Goal: Task Accomplishment & Management: Manage account settings

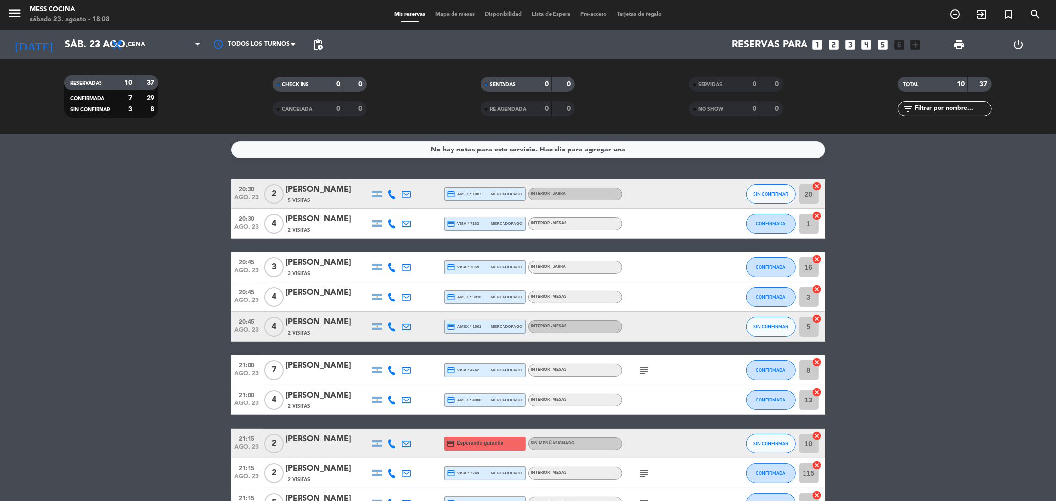
click at [86, 217] on bookings-row "20:30 [DATE] 2 [PERSON_NAME] 5 Visitas credit_card amex * 1007 mercadopago INTE…" at bounding box center [528, 348] width 1056 height 339
drag, startPoint x: 86, startPoint y: 217, endPoint x: 978, endPoint y: 393, distance: 909.8
click at [978, 393] on bookings-row "20:30 [DATE] 2 [PERSON_NAME] 5 Visitas credit_card amex * 1007 mercadopago INTE…" at bounding box center [528, 348] width 1056 height 339
click at [389, 192] on icon at bounding box center [392, 194] width 9 height 9
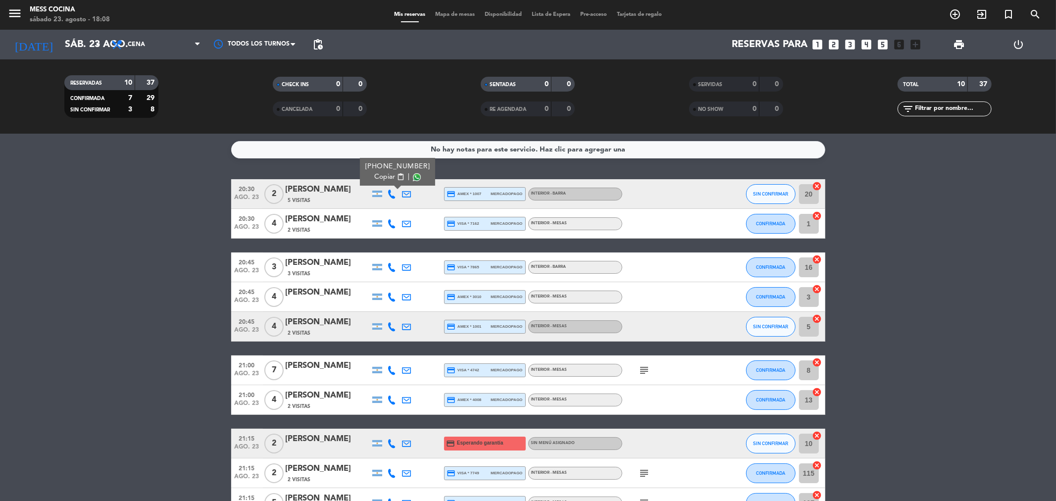
click at [410, 181] on div "Copiar content_paste |" at bounding box center [397, 177] width 65 height 10
click at [413, 175] on span at bounding box center [417, 177] width 8 height 8
click at [125, 297] on bookings-row "20:30 [DATE] 2 [PERSON_NAME] 5 Visitas [PHONE_NUMBER] Copiar content_paste | cr…" at bounding box center [528, 348] width 1056 height 339
drag, startPoint x: 125, startPoint y: 297, endPoint x: 891, endPoint y: 403, distance: 773.6
click at [891, 403] on bookings-row "20:30 [DATE] 2 [PERSON_NAME] 5 Visitas credit_card amex * 1007 mercadopago INTE…" at bounding box center [528, 348] width 1056 height 339
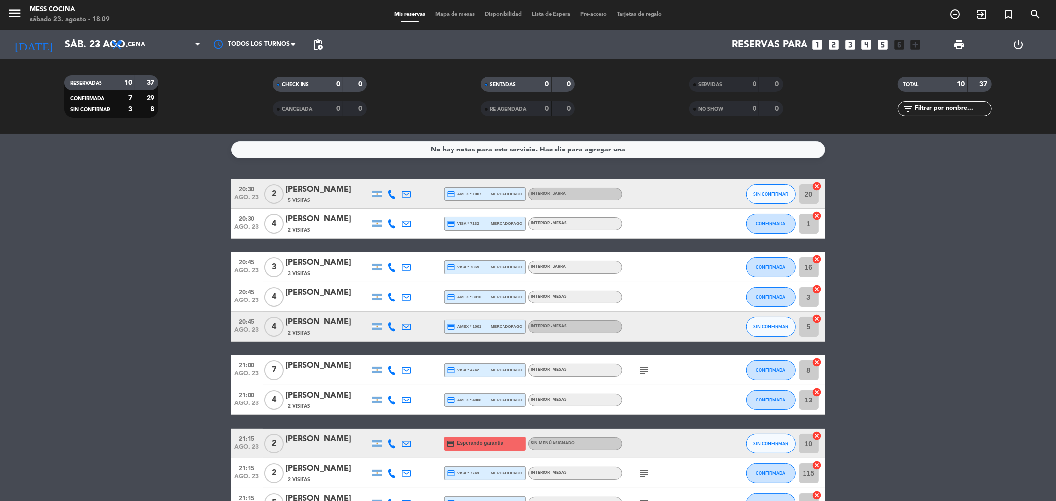
click at [891, 403] on bookings-row "20:30 [DATE] 2 [PERSON_NAME] 5 Visitas credit_card amex * 1007 mercadopago INTE…" at bounding box center [528, 348] width 1056 height 339
click at [821, 434] on icon "cancel" at bounding box center [817, 436] width 10 height 10
click at [446, 13] on span "Mapa de mesas" at bounding box center [455, 14] width 50 height 5
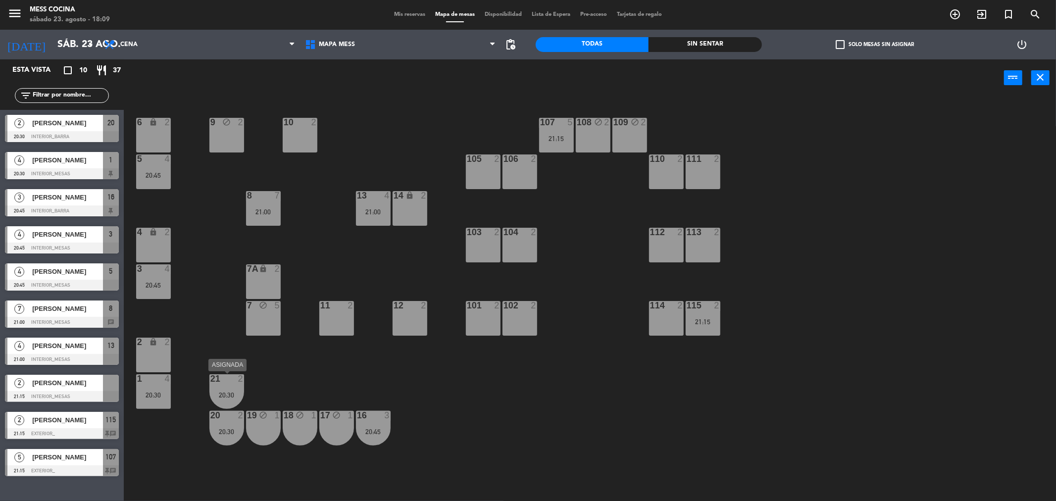
click at [227, 392] on div "20:30" at bounding box center [226, 395] width 35 height 7
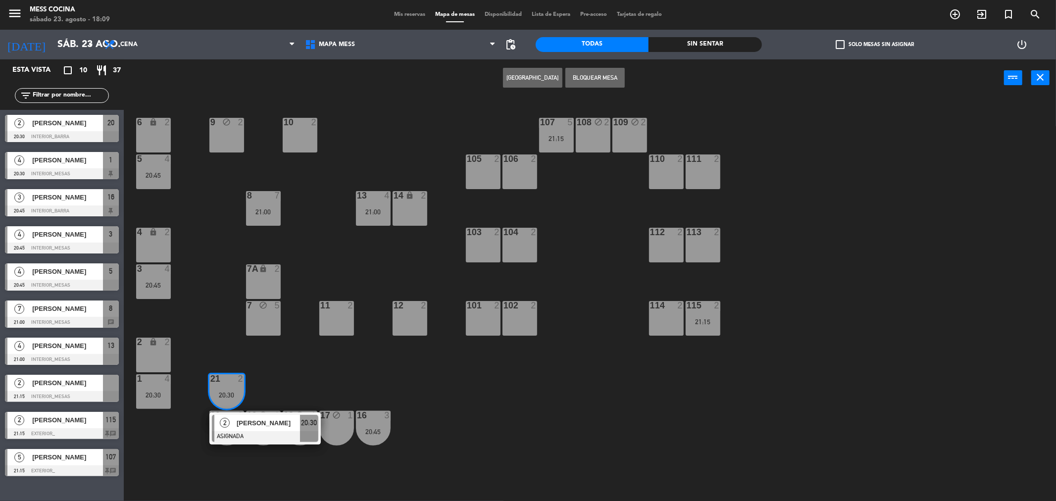
click at [227, 392] on div "20:30" at bounding box center [226, 395] width 35 height 7
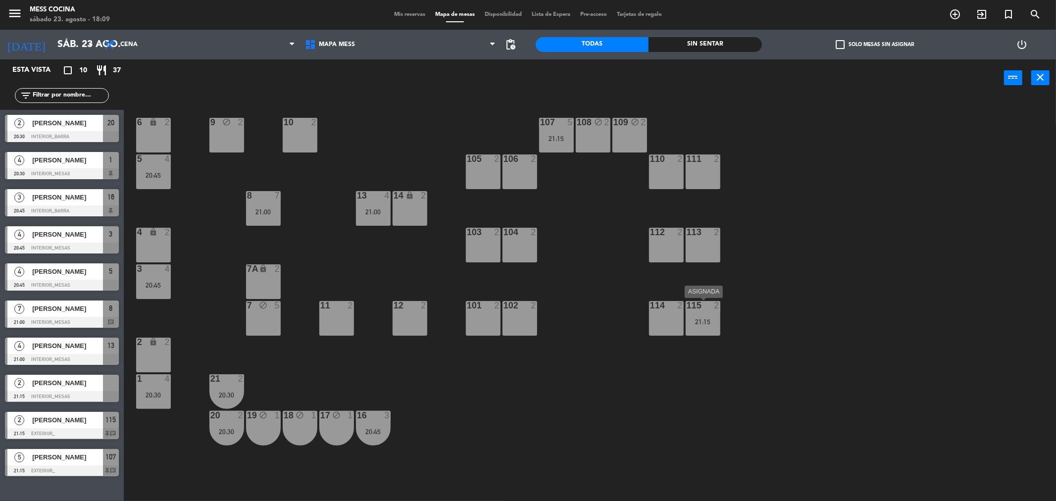
click at [717, 317] on div "115 2 21:15" at bounding box center [703, 318] width 35 height 35
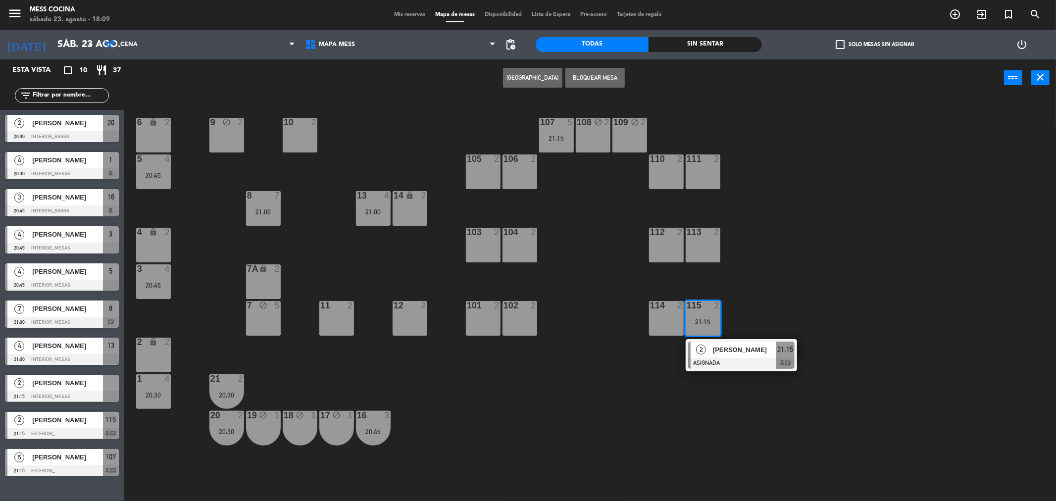
click at [717, 317] on div "115 2 21:15" at bounding box center [703, 318] width 35 height 35
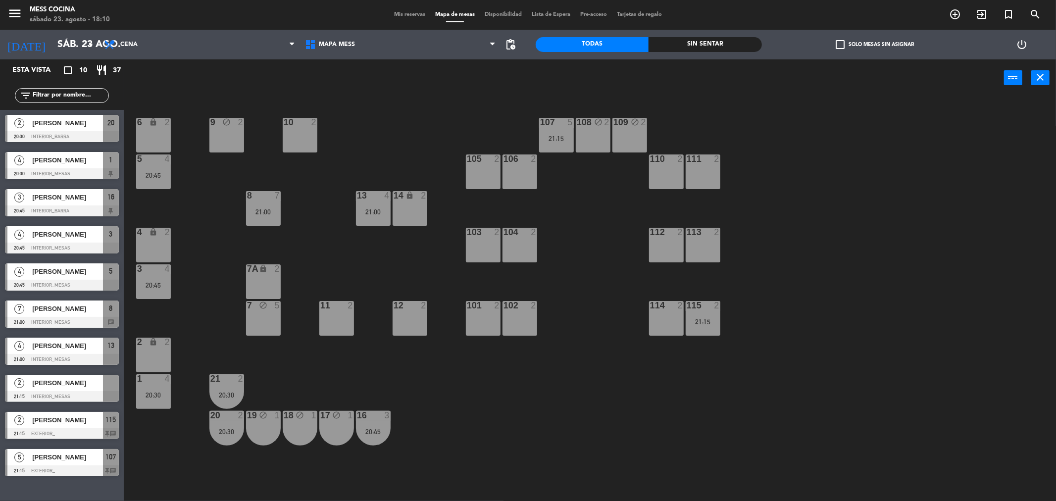
click at [1025, 199] on div "6 lock 2 9 block 2 10 2 107 5 21:15 108 block 2 109 block 2 5 4 20:45 105 2 106…" at bounding box center [595, 302] width 922 height 405
click at [422, 16] on span "Mis reservas" at bounding box center [409, 14] width 41 height 5
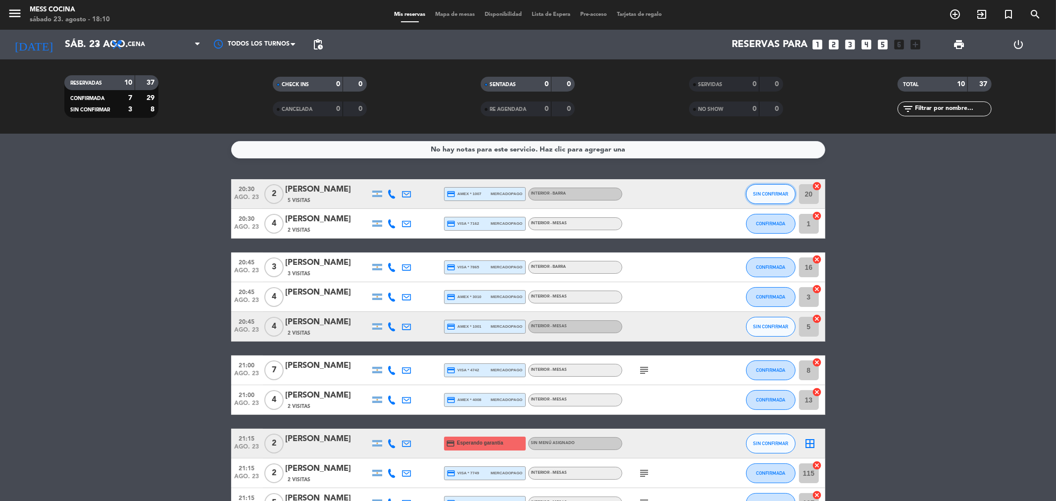
click at [764, 189] on button "SIN CONFIRMAR" at bounding box center [771, 194] width 50 height 20
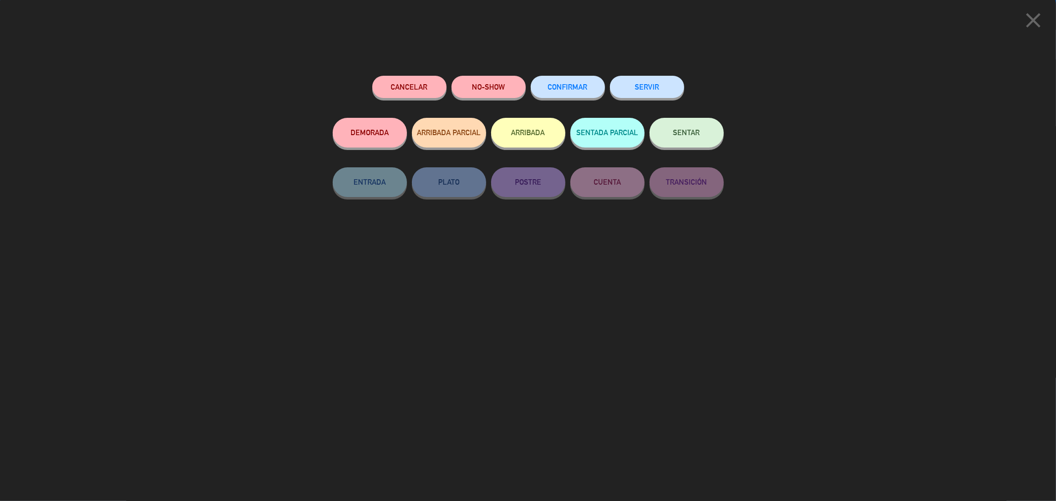
click at [567, 88] on span "CONFIRMAR" at bounding box center [568, 87] width 40 height 8
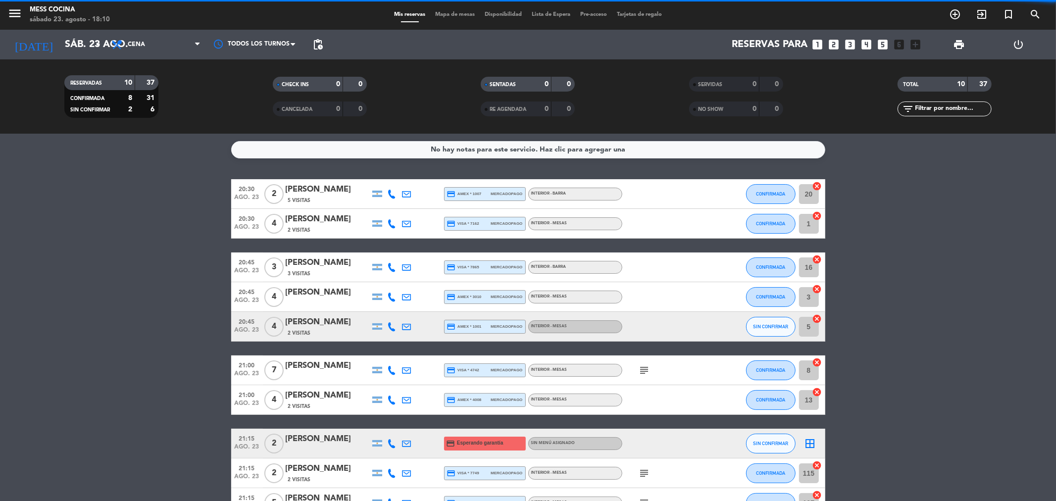
scroll to position [55, 0]
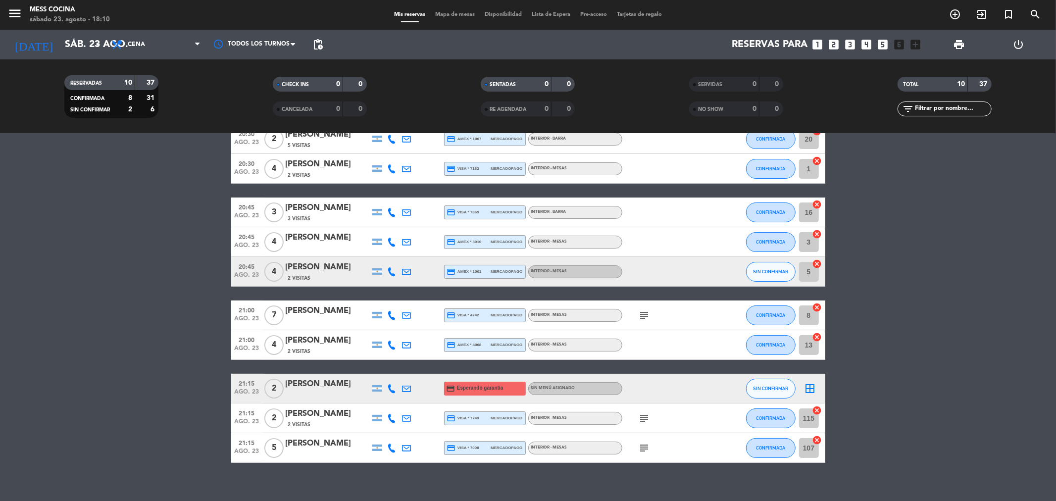
drag, startPoint x: 35, startPoint y: 256, endPoint x: 504, endPoint y: 475, distance: 517.4
click at [504, 475] on div "No hay notas para este servicio. Haz clic para agregar una 20:30 [DATE] 2 [PERS…" at bounding box center [528, 317] width 1056 height 367
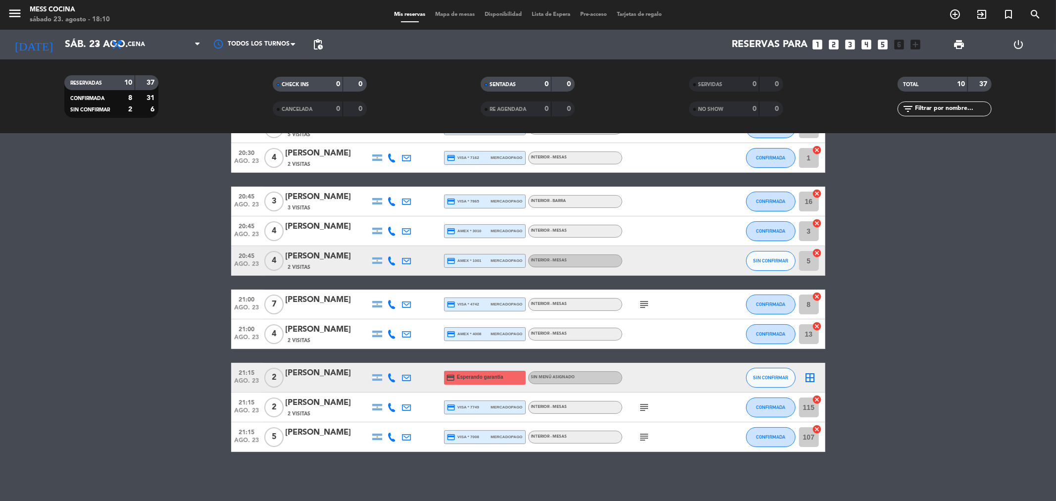
drag, startPoint x: 59, startPoint y: 286, endPoint x: 556, endPoint y: 495, distance: 538.3
click at [556, 495] on div "No hay notas para este servicio. Haz clic para agregar una 20:30 [DATE] 2 [PERS…" at bounding box center [528, 317] width 1056 height 367
click at [545, 477] on div "No hay notas para este servicio. Haz clic para agregar una 20:30 [DATE] 2 [PERS…" at bounding box center [528, 317] width 1056 height 367
click at [789, 271] on div "SIN CONFIRMAR" at bounding box center [771, 260] width 50 height 29
click at [786, 269] on button "SIN CONFIRMAR" at bounding box center [771, 261] width 50 height 20
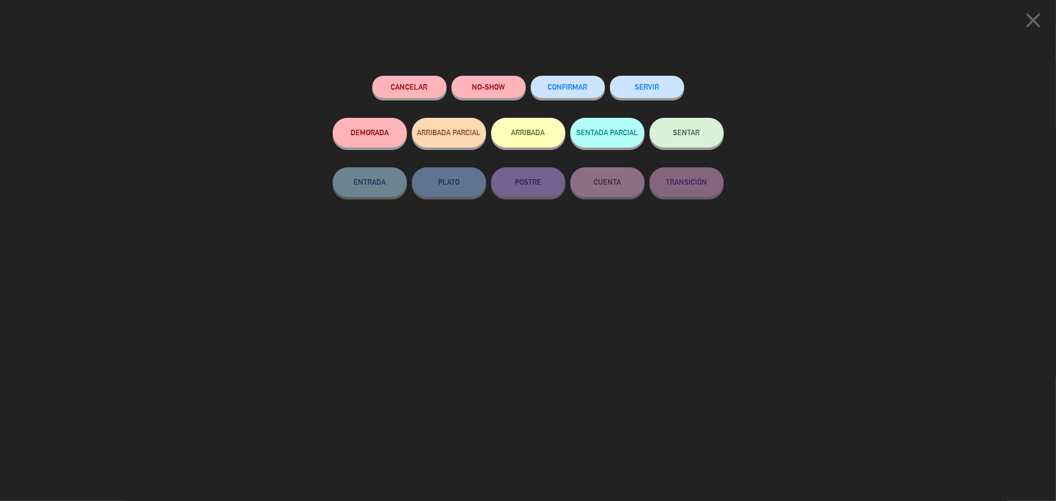
click at [563, 93] on button "CONFIRMAR" at bounding box center [568, 87] width 74 height 22
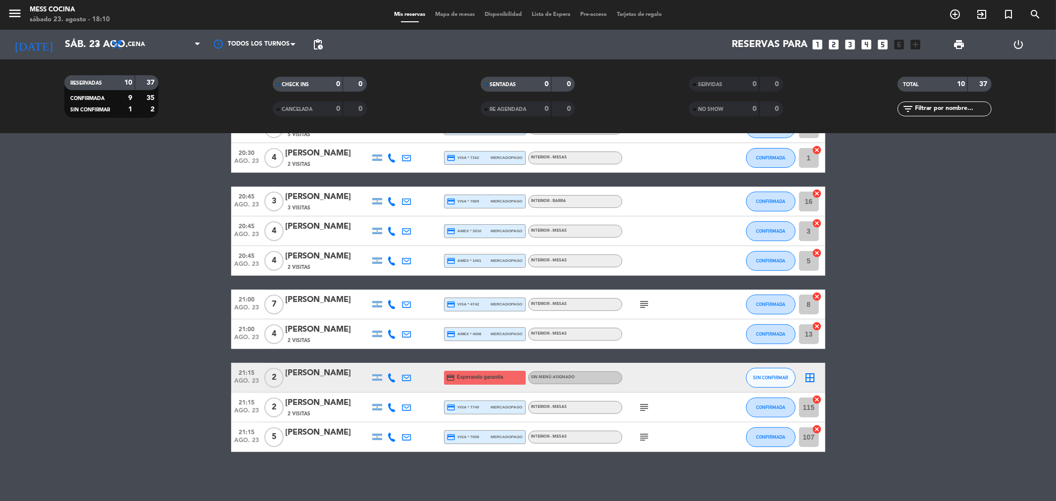
click at [447, 8] on div "menu Mess Cocina [DATE] 23. agosto - 18:10 Mis reservas Mapa de mesas Disponibi…" at bounding box center [528, 15] width 1056 height 30
click at [447, 15] on span "Mapa de mesas" at bounding box center [455, 14] width 50 height 5
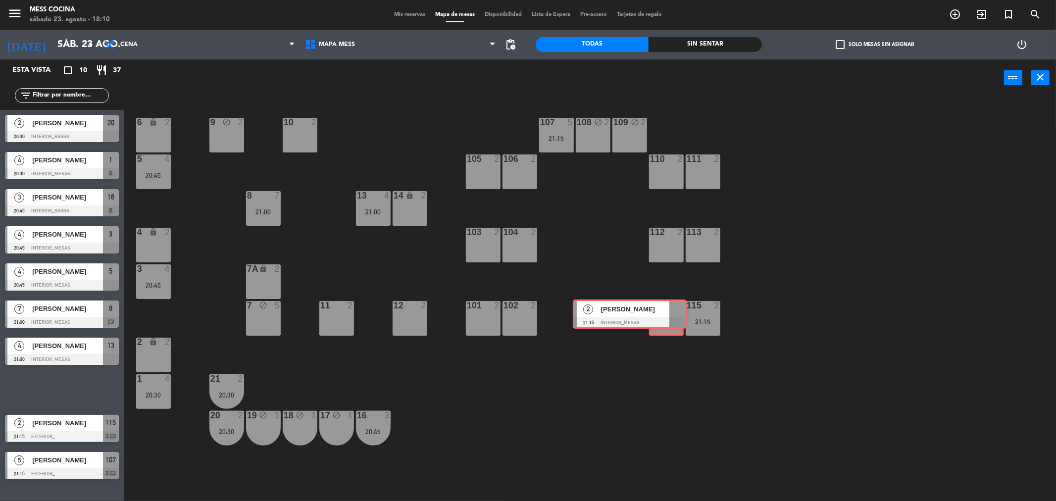
drag, startPoint x: 102, startPoint y: 378, endPoint x: 670, endPoint y: 303, distance: 572.8
click at [670, 303] on div "Esta vista crop_square 10 restaurant 37 filter_list 2 [PERSON_NAME] 20:30 INTER…" at bounding box center [528, 281] width 1056 height 445
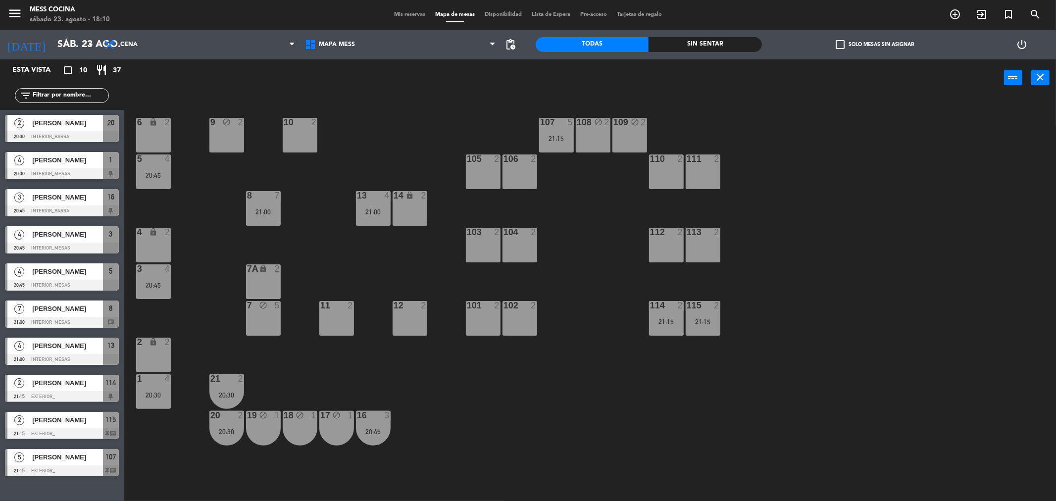
click at [394, 194] on div "14" at bounding box center [394, 195] width 0 height 9
click at [363, 201] on div "13 4 21:00" at bounding box center [373, 208] width 35 height 35
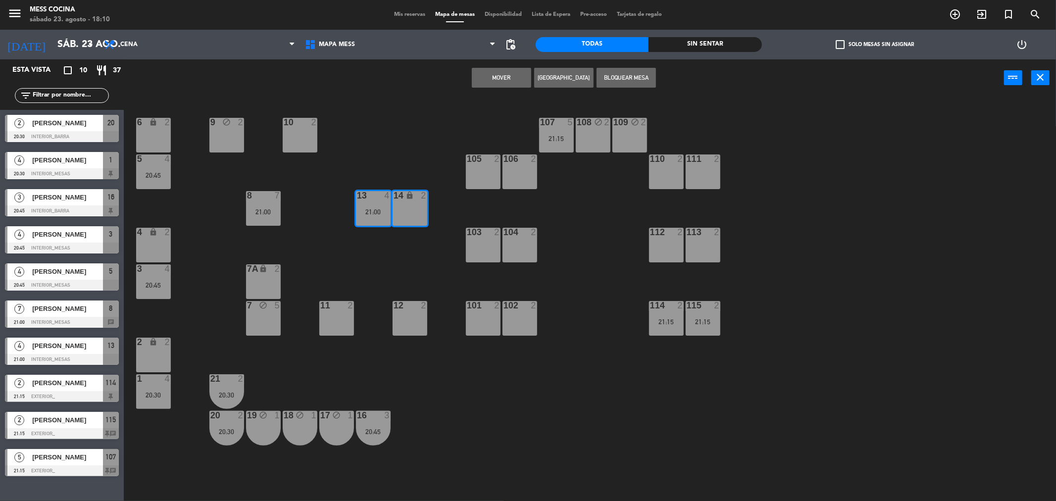
click at [365, 135] on div "6 lock 2 9 block 2 10 2 107 5 21:15 108 block 2 109 block 2 5 4 20:45 105 2 106…" at bounding box center [595, 302] width 922 height 405
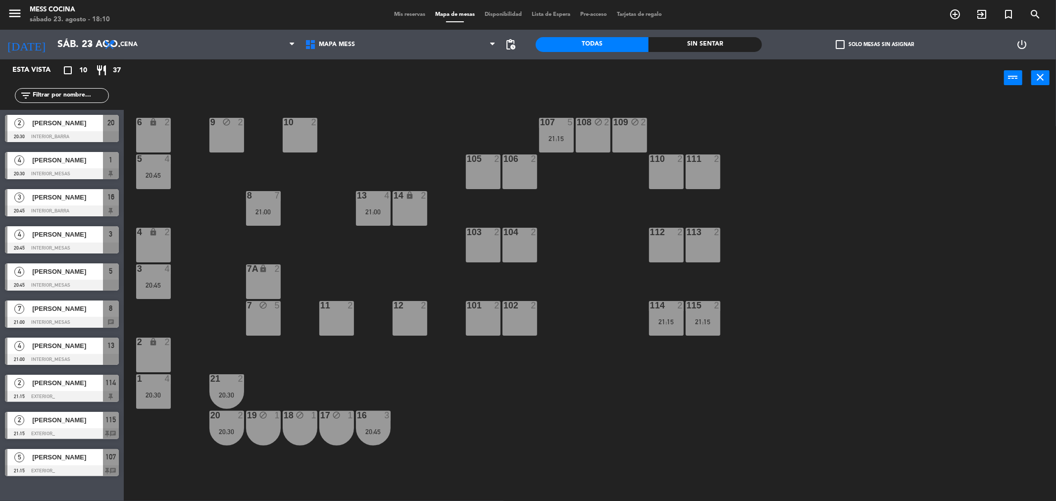
click at [309, 127] on div "10 2" at bounding box center [300, 123] width 35 height 10
click at [337, 130] on div "6 lock 2 9 block 2 10 2 107 5 21:15 108 block 2 109 block 2 5 4 20:45 105 2 106…" at bounding box center [595, 302] width 922 height 405
click at [384, 195] on div "4" at bounding box center [387, 195] width 6 height 9
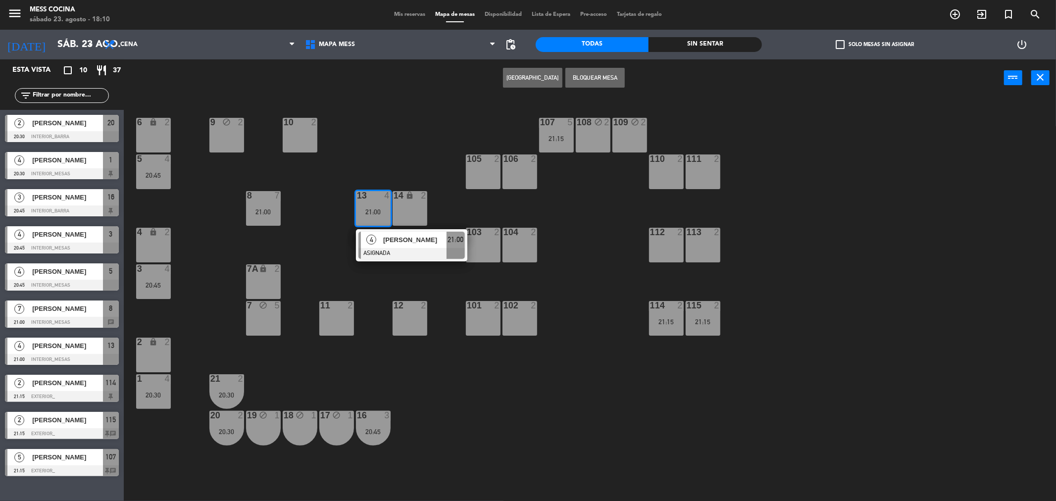
click at [380, 195] on div at bounding box center [373, 195] width 16 height 9
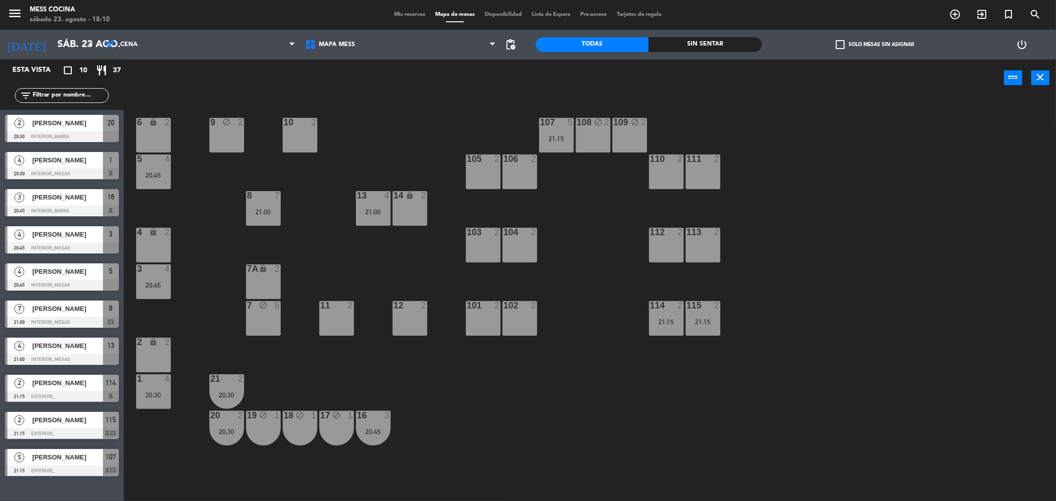
click at [368, 203] on div "13 4 21:00" at bounding box center [373, 208] width 35 height 35
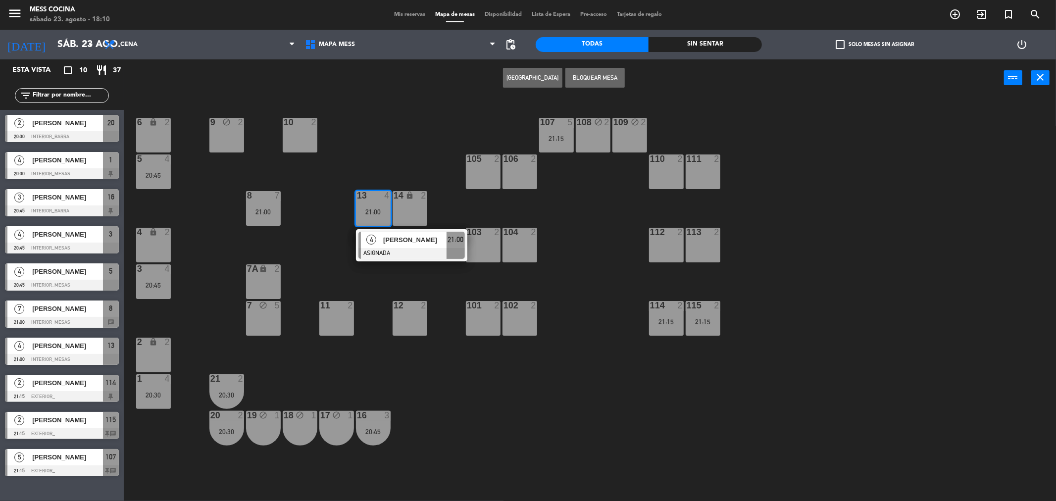
click at [369, 203] on div "13 4 21:00" at bounding box center [373, 208] width 35 height 35
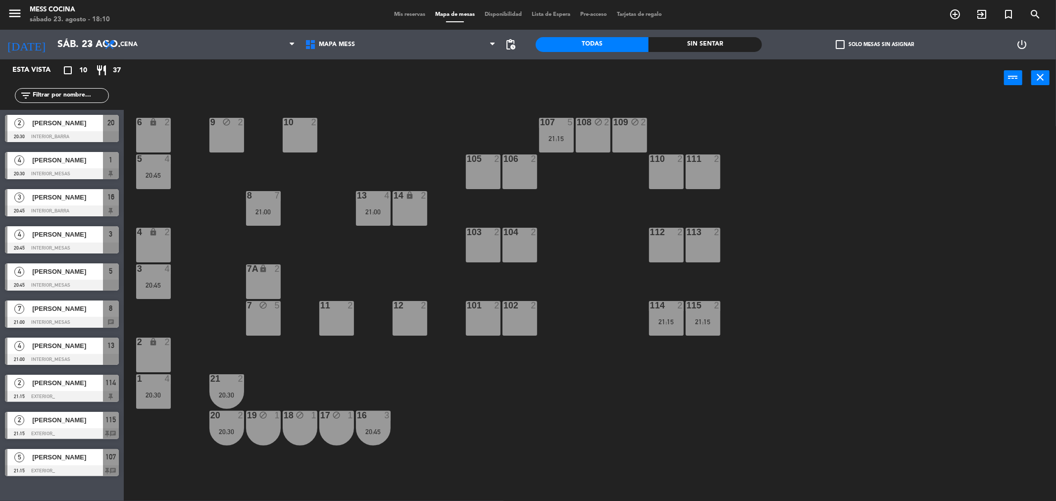
click at [402, 17] on span "Mis reservas" at bounding box center [409, 14] width 41 height 5
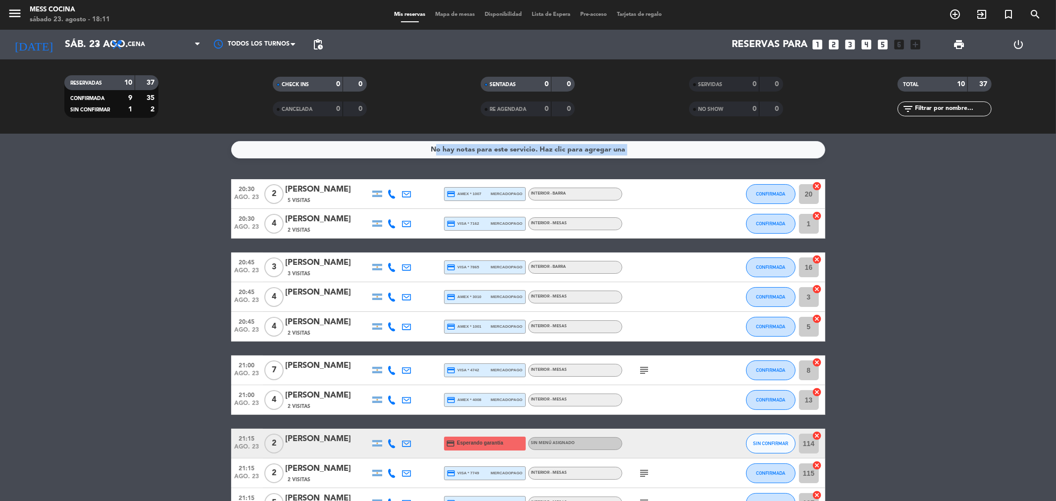
drag, startPoint x: 101, startPoint y: 194, endPoint x: 906, endPoint y: 384, distance: 827.8
click at [906, 384] on bookings-row "20:30 [DATE] 2 [PERSON_NAME] 5 Visitas credit_card amex * 1007 mercadopago INTE…" at bounding box center [528, 348] width 1056 height 339
click at [141, 270] on bookings-row "20:30 [DATE] 2 [PERSON_NAME] 5 Visitas credit_card amex * 1007 mercadopago INTE…" at bounding box center [528, 348] width 1056 height 339
drag, startPoint x: 141, startPoint y: 270, endPoint x: 1003, endPoint y: 406, distance: 872.7
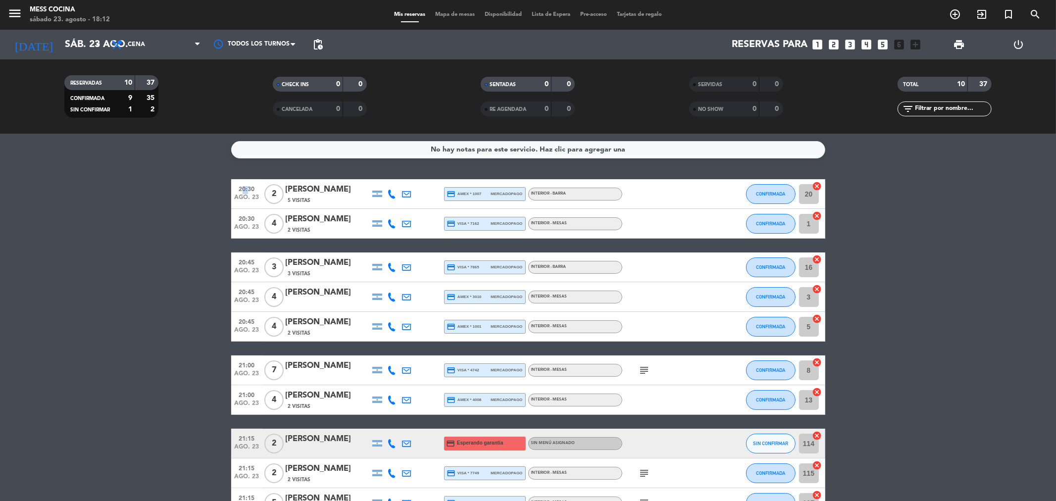
click at [1003, 406] on bookings-row "20:30 [DATE] 2 [PERSON_NAME] 5 Visitas credit_card amex * 1007 mercadopago INTE…" at bounding box center [528, 348] width 1056 height 339
click at [889, 306] on bookings-row "20:30 [DATE] 2 [PERSON_NAME] 5 Visitas credit_card amex * 1007 mercadopago INTE…" at bounding box center [528, 348] width 1056 height 339
drag, startPoint x: 44, startPoint y: 277, endPoint x: 1056, endPoint y: 393, distance: 1018.5
click at [1056, 393] on bookings-row "20:30 [DATE] 2 [PERSON_NAME] 5 Visitas credit_card amex * 1007 mercadopago INTE…" at bounding box center [528, 348] width 1056 height 339
click at [1045, 392] on bookings-row "20:30 [DATE] 2 [PERSON_NAME] 5 Visitas credit_card amex * 1007 mercadopago INTE…" at bounding box center [528, 348] width 1056 height 339
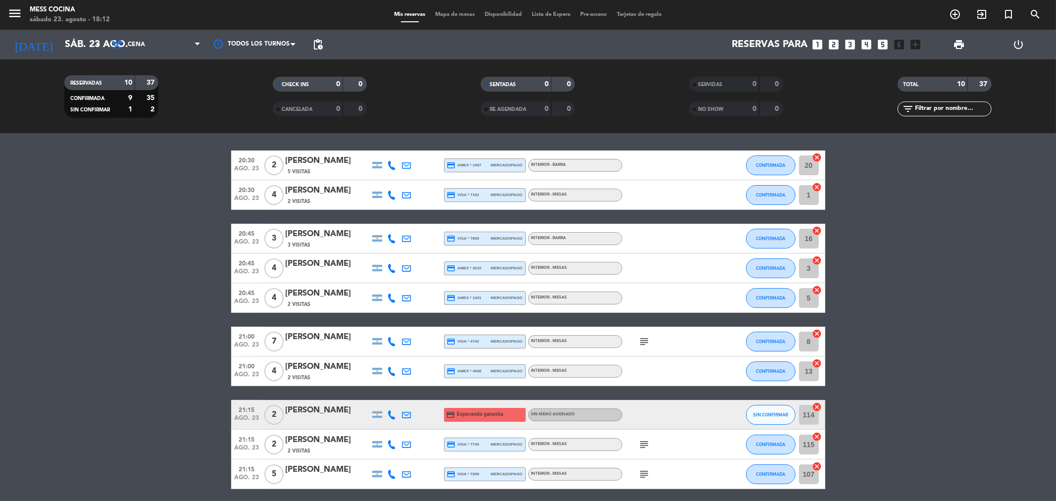
scroll to position [66, 0]
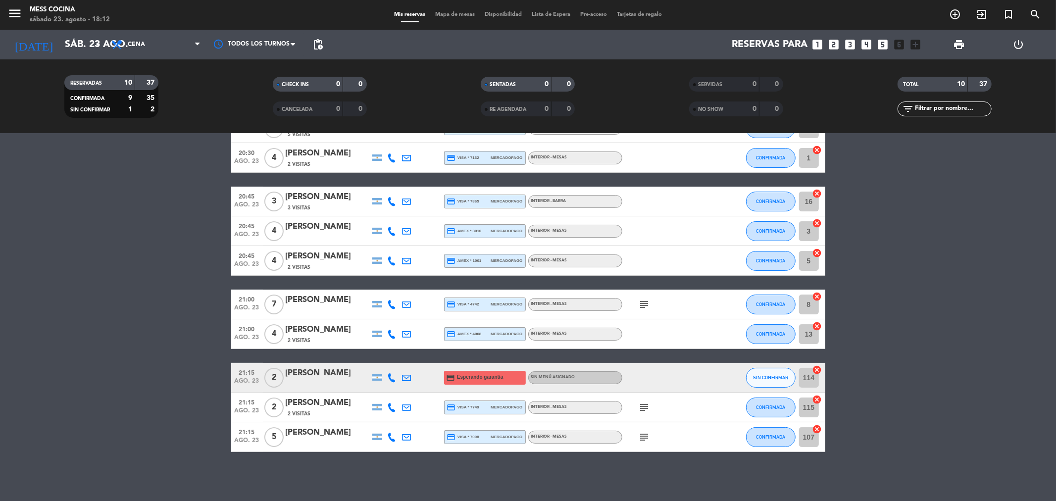
drag, startPoint x: 121, startPoint y: 339, endPoint x: 551, endPoint y: 452, distance: 444.5
click at [551, 452] on div "No hay notas para este servicio. Haz clic para agregar una 20:30 [DATE] 2 [PERS…" at bounding box center [528, 317] width 1056 height 367
drag, startPoint x: 551, startPoint y: 452, endPoint x: 119, endPoint y: 336, distance: 447.6
click at [119, 336] on div "No hay notas para este servicio. Haz clic para agregar una 20:30 [DATE] 2 [PERS…" at bounding box center [528, 317] width 1056 height 367
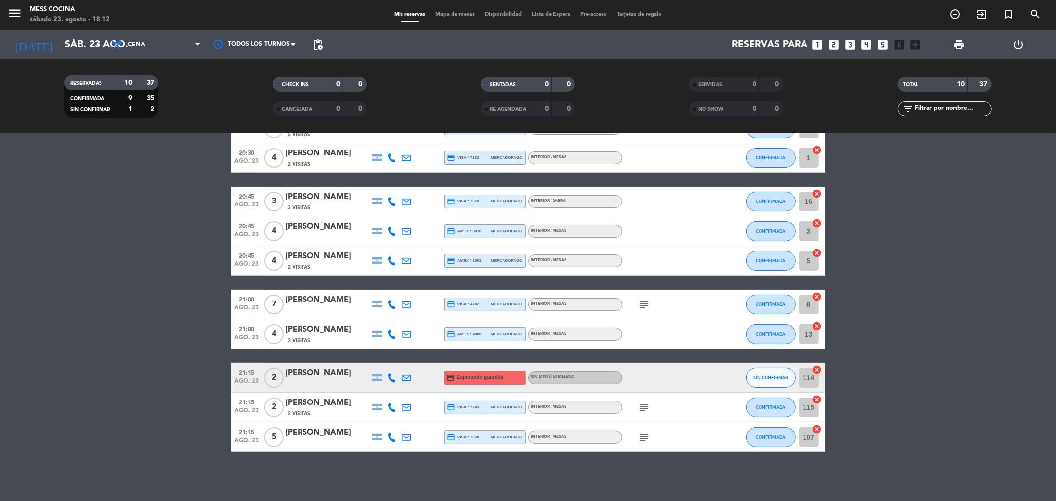
click at [119, 336] on bookings-row "20:30 [DATE] 2 [PERSON_NAME] 5 Visitas credit_card amex * 1007 mercadopago INTE…" at bounding box center [528, 282] width 1056 height 339
drag, startPoint x: 74, startPoint y: 292, endPoint x: 486, endPoint y: 463, distance: 445.7
click at [486, 463] on div "No hay notas para este servicio. Haz clic para agregar una 20:30 [DATE] 2 [PERS…" at bounding box center [528, 317] width 1056 height 367
drag, startPoint x: 486, startPoint y: 463, endPoint x: 218, endPoint y: 343, distance: 293.6
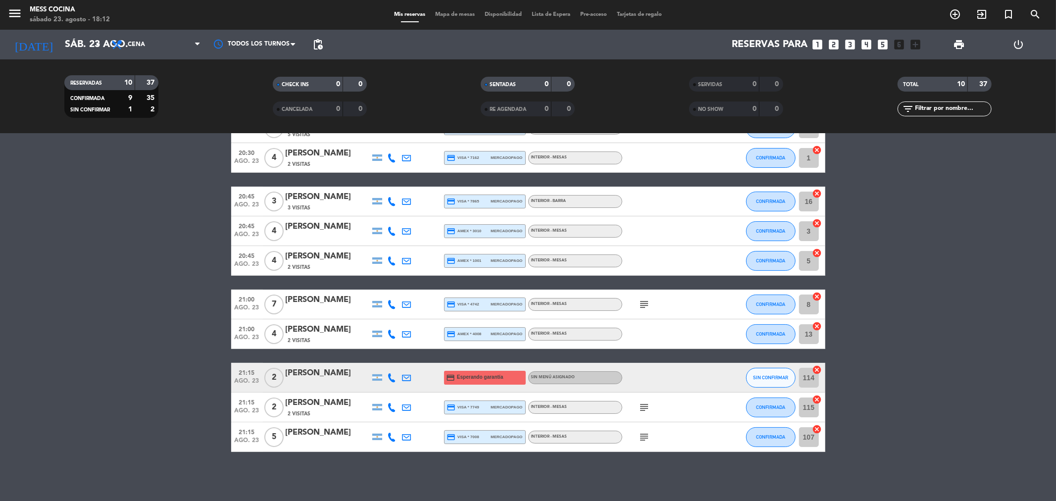
click at [218, 343] on div "No hay notas para este servicio. Haz clic para agregar una 20:30 [DATE] 2 [PERS…" at bounding box center [528, 317] width 1056 height 367
click at [218, 343] on bookings-row "20:30 [DATE] 2 [PERSON_NAME] 5 Visitas credit_card amex * 1007 mercadopago INTE…" at bounding box center [528, 282] width 1056 height 339
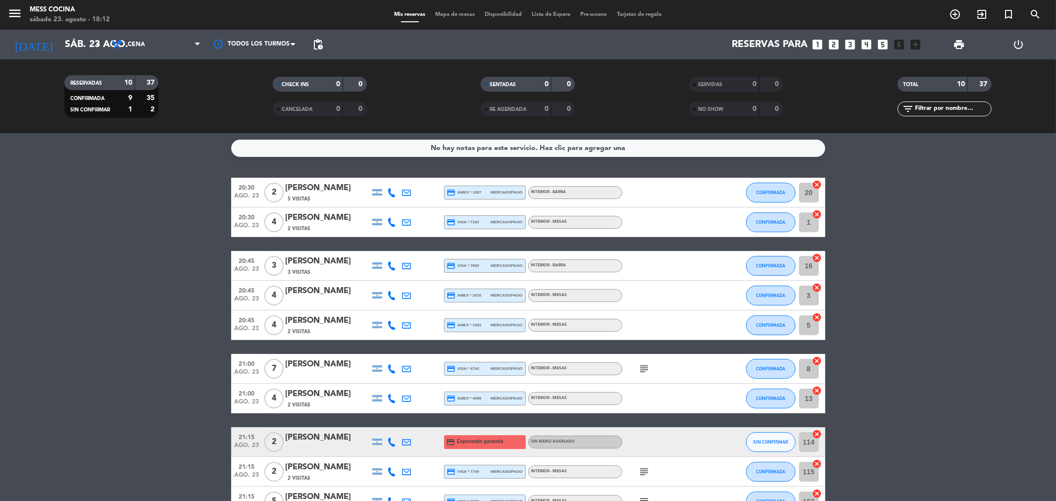
scroll to position [0, 0]
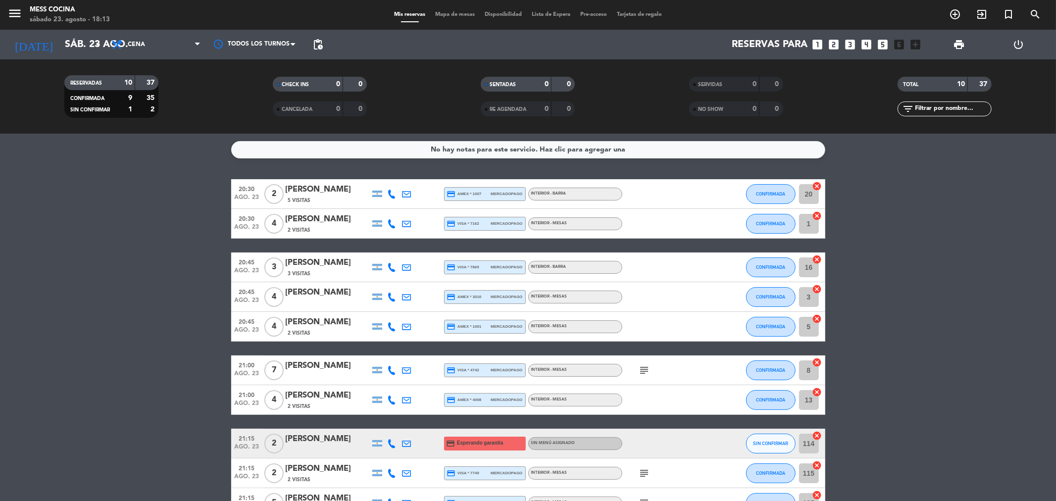
click at [901, 368] on bookings-row "20:30 [DATE] 2 [PERSON_NAME] 5 Visitas credit_card amex * 1007 mercadopago INTE…" at bounding box center [528, 348] width 1056 height 339
drag, startPoint x: 181, startPoint y: 243, endPoint x: 939, endPoint y: 373, distance: 769.7
click at [939, 373] on bookings-row "20:30 [DATE] 2 [PERSON_NAME] 5 Visitas credit_card amex * 1007 mercadopago INTE…" at bounding box center [528, 348] width 1056 height 339
click at [101, 223] on bookings-row "20:30 [DATE] 2 [PERSON_NAME] 5 Visitas credit_card amex * 1007 mercadopago INTE…" at bounding box center [528, 348] width 1056 height 339
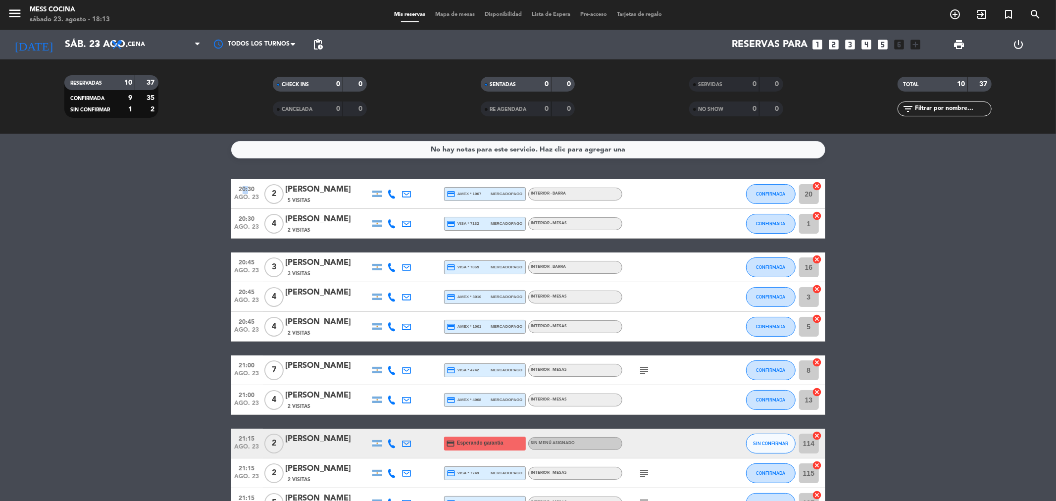
drag, startPoint x: 101, startPoint y: 223, endPoint x: 974, endPoint y: 364, distance: 883.8
click at [974, 364] on bookings-row "20:30 [DATE] 2 [PERSON_NAME] 5 Visitas credit_card amex * 1007 mercadopago INTE…" at bounding box center [528, 348] width 1056 height 339
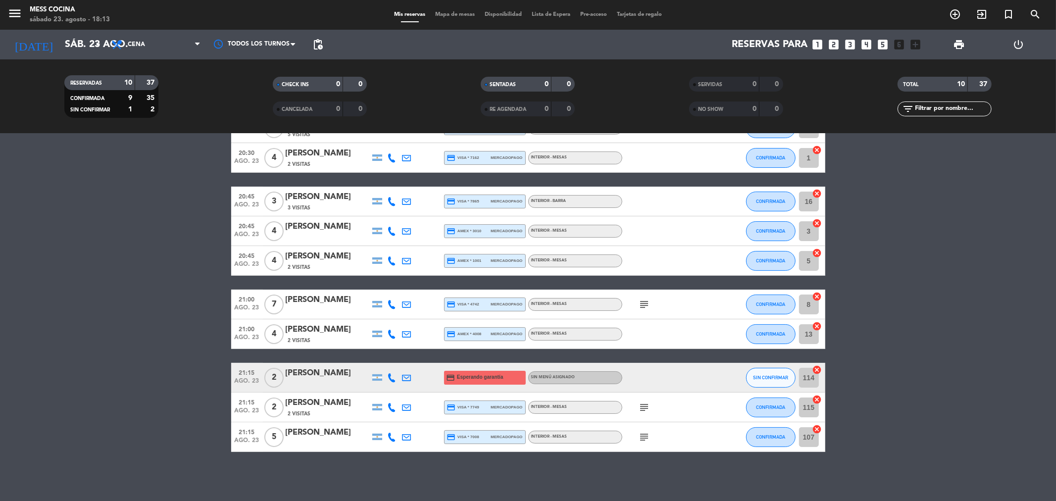
drag, startPoint x: 3, startPoint y: 325, endPoint x: 553, endPoint y: 485, distance: 571.9
click at [553, 485] on div "No hay notas para este servicio. Haz clic para agregar una 20:30 [DATE] 2 [PERS…" at bounding box center [528, 317] width 1056 height 367
drag, startPoint x: 14, startPoint y: 313, endPoint x: 484, endPoint y: 470, distance: 495.4
click at [484, 470] on div "No hay notas para este servicio. Haz clic para agregar una 20:30 [DATE] 2 [PERS…" at bounding box center [528, 317] width 1056 height 367
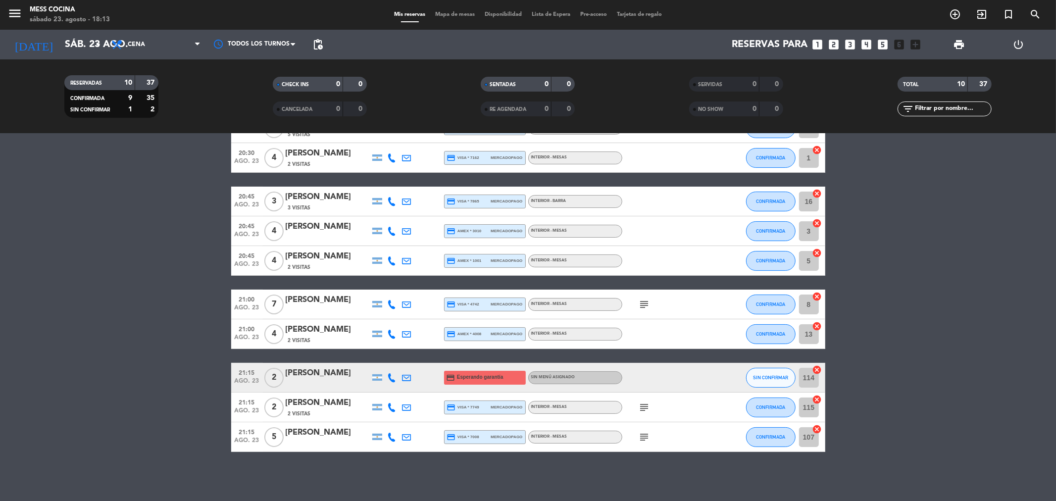
click at [484, 470] on div "No hay notas para este servicio. Haz clic para agregar una 20:30 [DATE] 2 [PERS…" at bounding box center [528, 317] width 1056 height 367
drag, startPoint x: 484, startPoint y: 470, endPoint x: 115, endPoint y: 271, distance: 419.1
click at [115, 271] on div "No hay notas para este servicio. Haz clic para agregar una 20:30 [DATE] 2 [PERS…" at bounding box center [528, 317] width 1056 height 367
click at [115, 271] on bookings-row "20:30 [DATE] 2 [PERSON_NAME] 5 Visitas credit_card amex * 1007 mercadopago INTE…" at bounding box center [528, 282] width 1056 height 339
drag, startPoint x: 115, startPoint y: 271, endPoint x: 860, endPoint y: 487, distance: 776.1
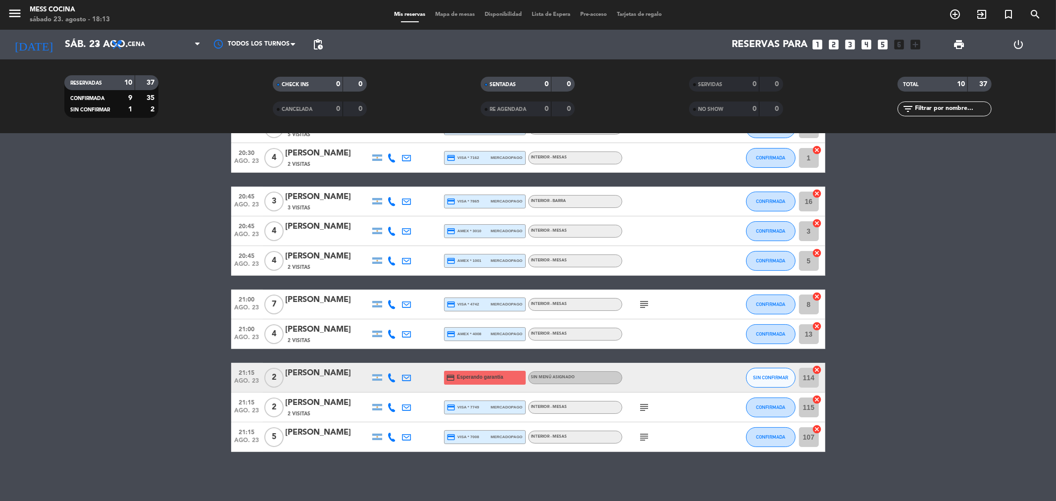
click at [860, 487] on div "No hay notas para este servicio. Haz clic para agregar una 20:30 [DATE] 2 [PERS…" at bounding box center [528, 317] width 1056 height 367
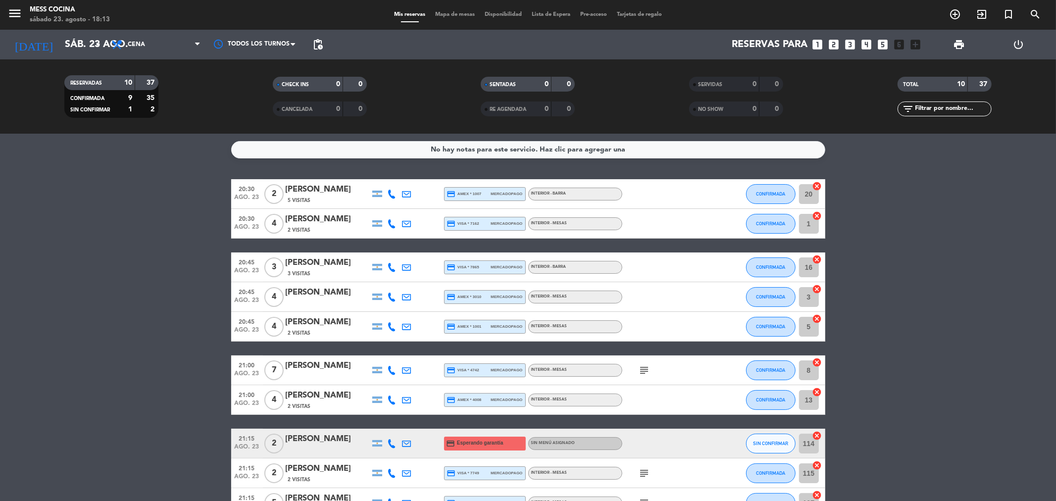
drag, startPoint x: 860, startPoint y: 487, endPoint x: 164, endPoint y: 213, distance: 748.0
click at [164, 213] on div "No hay notas para este servicio. Haz clic para agregar una 20:30 [DATE] 2 [PERS…" at bounding box center [528, 317] width 1056 height 367
click at [164, 213] on bookings-row "20:30 [DATE] 2 [PERSON_NAME] 5 Visitas credit_card amex * 1007 mercadopago INTE…" at bounding box center [528, 348] width 1056 height 339
drag, startPoint x: 164, startPoint y: 213, endPoint x: 1027, endPoint y: 445, distance: 893.5
click at [1031, 446] on bookings-row "20:30 [DATE] 2 [PERSON_NAME] 5 Visitas credit_card amex * 1007 mercadopago INTE…" at bounding box center [528, 348] width 1056 height 339
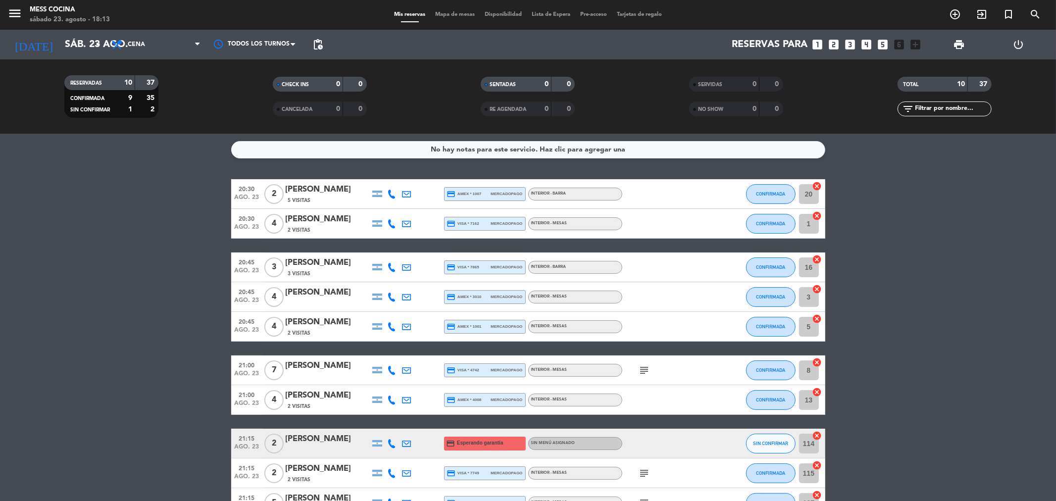
click at [1027, 445] on bookings-row "20:30 [DATE] 2 [PERSON_NAME] 5 Visitas credit_card amex * 1007 mercadopago INTE…" at bounding box center [528, 348] width 1056 height 339
drag, startPoint x: 67, startPoint y: 369, endPoint x: 975, endPoint y: 393, distance: 908.8
click at [975, 393] on bookings-row "20:30 [DATE] 2 [PERSON_NAME] 5 Visitas credit_card amex * 1007 mercadopago INTE…" at bounding box center [528, 348] width 1056 height 339
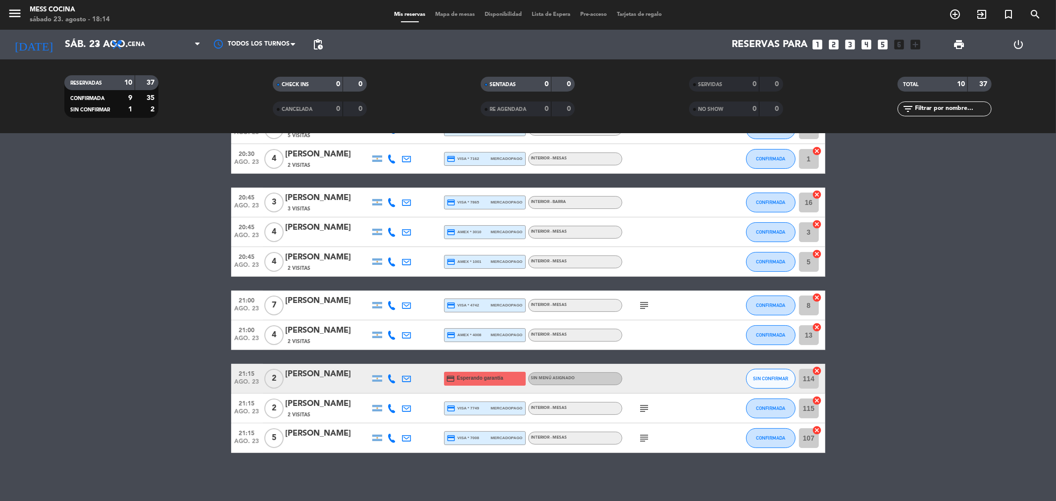
scroll to position [66, 0]
